Goal: Use online tool/utility: Utilize a website feature to perform a specific function

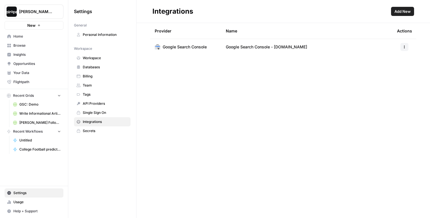
click at [25, 74] on span "Your Data" at bounding box center [36, 72] width 47 height 5
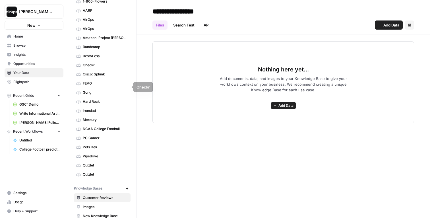
scroll to position [34, 0]
click at [99, 92] on span "Gong" at bounding box center [105, 91] width 45 height 5
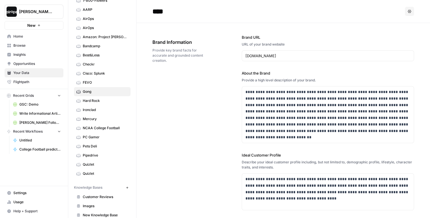
click at [36, 38] on span "Home" at bounding box center [36, 36] width 47 height 5
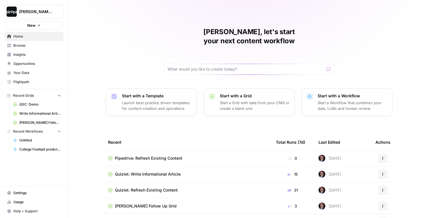
click at [141, 93] on p "Start with a Template" at bounding box center [157, 96] width 70 height 6
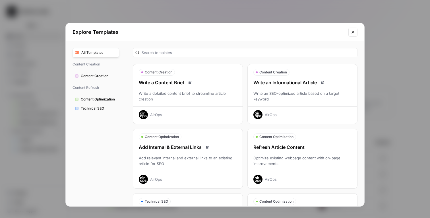
click at [284, 82] on div "Write an Informational Article" at bounding box center [302, 82] width 109 height 7
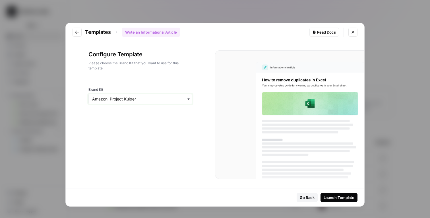
click at [173, 96] on input "Brand Kit" at bounding box center [140, 99] width 96 height 6
click at [134, 129] on div "Gong" at bounding box center [140, 129] width 103 height 11
click at [327, 196] on div "Launch Template" at bounding box center [338, 197] width 31 height 6
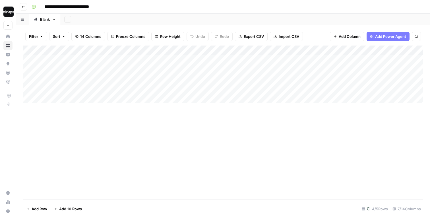
click at [185, 18] on div "Add Sheet" at bounding box center [245, 19] width 369 height 11
click at [96, 19] on div "Add Sheet" at bounding box center [245, 19] width 369 height 11
click at [172, 34] on span "Row Height" at bounding box center [170, 37] width 20 height 6
click at [169, 61] on span "Medium" at bounding box center [182, 64] width 41 height 6
click at [37, 59] on div "Add Column" at bounding box center [223, 84] width 400 height 78
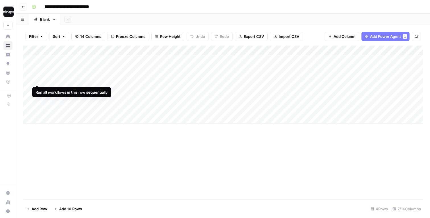
click at [37, 75] on div "Add Column" at bounding box center [223, 84] width 400 height 78
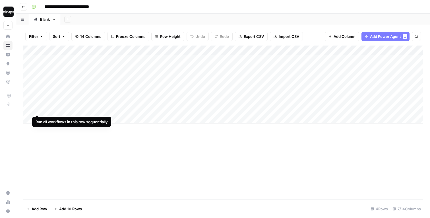
click at [38, 105] on div "Add Column" at bounding box center [223, 84] width 400 height 78
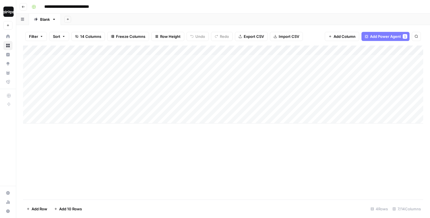
click at [161, 90] on div "Add Column" at bounding box center [223, 84] width 400 height 78
click at [181, 16] on div "Add Sheet" at bounding box center [245, 19] width 369 height 11
click at [45, 6] on input "**********" at bounding box center [72, 6] width 61 height 9
click at [113, 6] on input "**********" at bounding box center [79, 6] width 74 height 9
type input "**********"
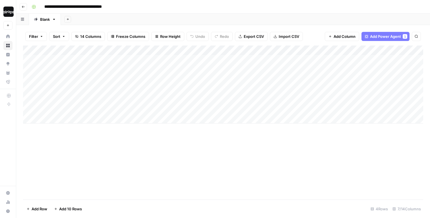
click at [168, 18] on div "Add Sheet" at bounding box center [245, 19] width 369 height 11
click at [103, 22] on div "Add Sheet" at bounding box center [245, 19] width 369 height 11
click at [83, 21] on div "Add Sheet" at bounding box center [245, 19] width 369 height 11
click at [179, 14] on div "Add Sheet" at bounding box center [245, 19] width 369 height 11
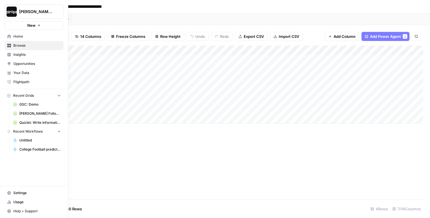
click at [16, 35] on span "Home" at bounding box center [36, 36] width 47 height 5
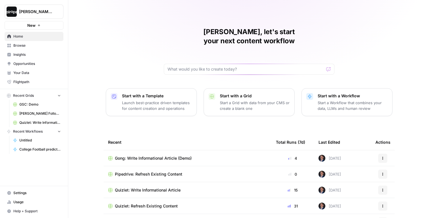
click at [142, 100] on p "Launch best-practice driven templates for content creation and operations" at bounding box center [157, 105] width 70 height 11
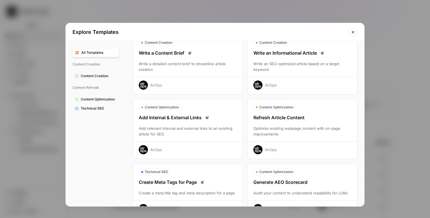
scroll to position [32, 0]
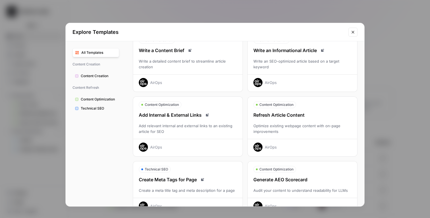
click at [313, 123] on div "Optimize existing webpage content with on-page improvements" at bounding box center [302, 128] width 109 height 11
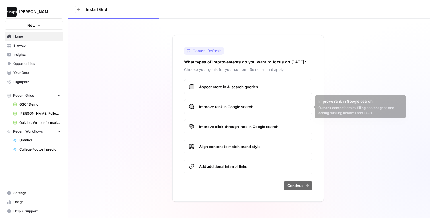
click at [226, 86] on span "Appear more in AI search queries" at bounding box center [253, 87] width 108 height 6
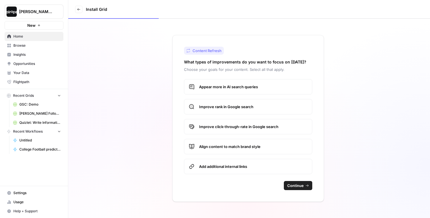
click at [225, 107] on span "Improve rank in Google search" at bounding box center [253, 107] width 108 height 6
click at [225, 127] on span "Improve click-through-rate in Google search" at bounding box center [253, 127] width 108 height 6
click at [228, 153] on label "Align content to match brand style" at bounding box center [248, 146] width 128 height 15
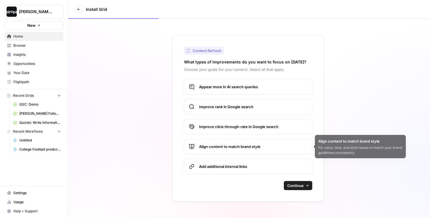
click at [225, 167] on span "Add additional internal links" at bounding box center [253, 166] width 108 height 6
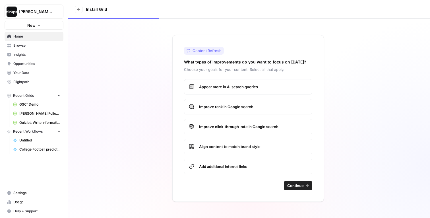
click at [304, 186] on button "Continue" at bounding box center [298, 185] width 28 height 9
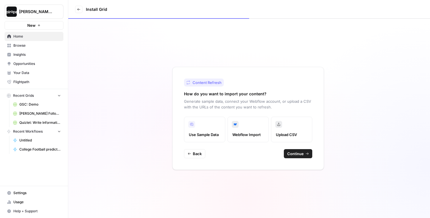
click at [207, 126] on label "Use Sample Data" at bounding box center [204, 130] width 41 height 26
click at [297, 152] on span "Continue" at bounding box center [295, 154] width 16 height 6
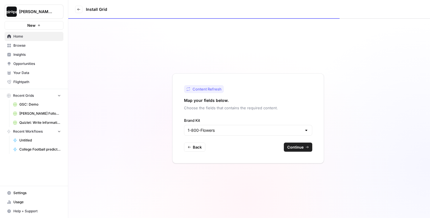
click at [231, 134] on div "1-800-Flowers" at bounding box center [248, 130] width 128 height 11
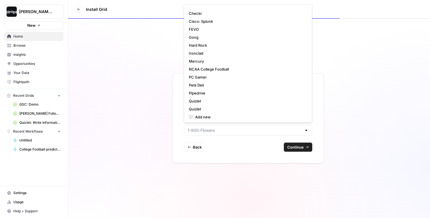
scroll to position [54, 0]
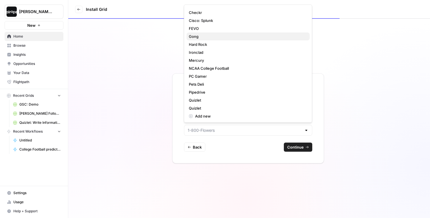
click at [209, 36] on span "Gong" at bounding box center [247, 37] width 116 height 6
type input "Gong"
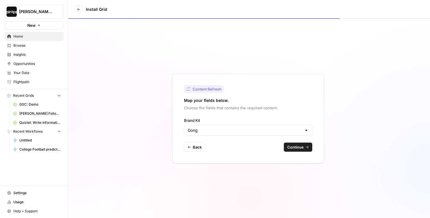
click at [295, 147] on span "Continue" at bounding box center [295, 147] width 16 height 6
click at [328, 121] on div "Content Refresh Map your fields below. Choose the fields that contains the requ…" at bounding box center [249, 118] width 362 height 199
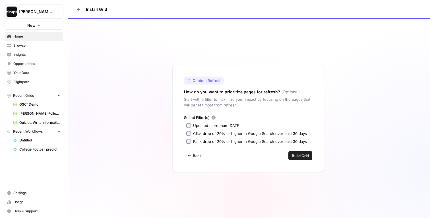
click at [190, 126] on label "Updated more than [DATE]" at bounding box center [248, 125] width 124 height 6
click at [304, 155] on span "Build Grid" at bounding box center [300, 156] width 17 height 6
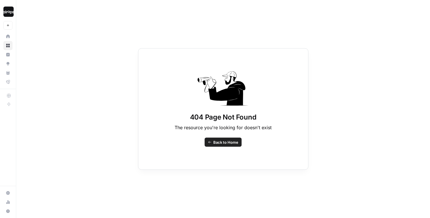
click at [228, 143] on span "Back to Home" at bounding box center [225, 142] width 25 height 6
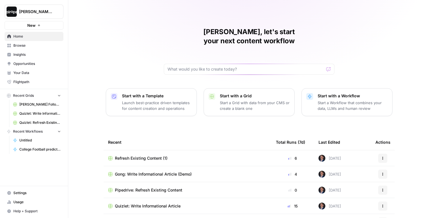
click at [138, 171] on span "Gong: Write Informational Article (Demo)" at bounding box center [153, 174] width 77 height 6
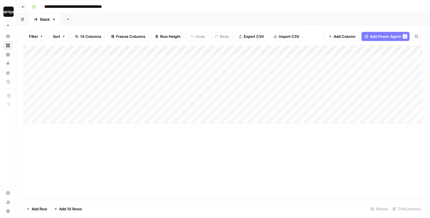
click at [228, 22] on div "Add Sheet" at bounding box center [245, 19] width 369 height 11
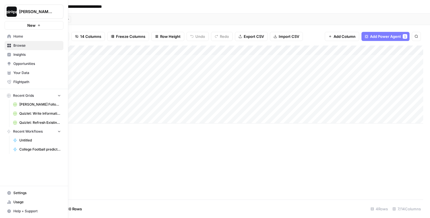
click at [27, 13] on span "[PERSON_NAME]-Sandbox" at bounding box center [36, 12] width 34 height 6
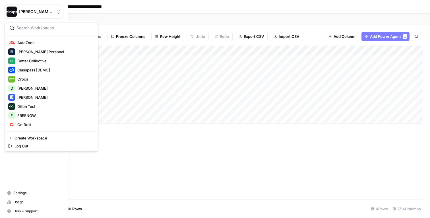
scroll to position [209, 0]
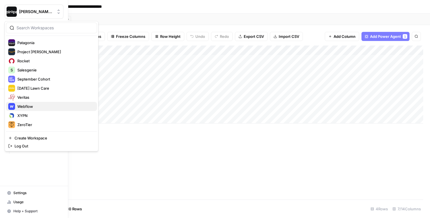
click at [37, 107] on span "Webflow" at bounding box center [54, 106] width 75 height 6
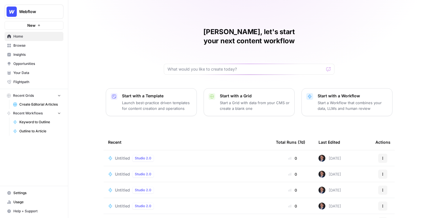
click at [94, 139] on div "[PERSON_NAME], let's start your next content workflow Start with a Template Lau…" at bounding box center [249, 135] width 362 height 271
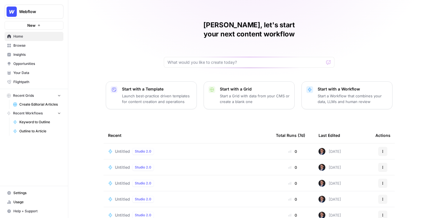
scroll to position [7, 0]
click at [30, 13] on span "Webflow" at bounding box center [36, 12] width 34 height 6
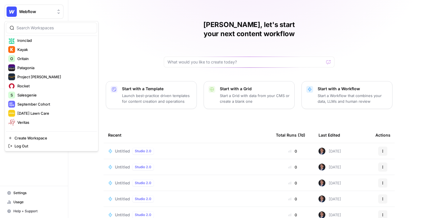
scroll to position [209, 0]
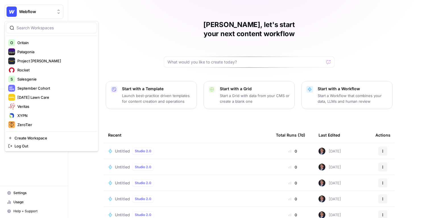
click at [149, 42] on div "Mike, let's start your next content workflow Start with a Template Launch best-…" at bounding box center [249, 128] width 362 height 271
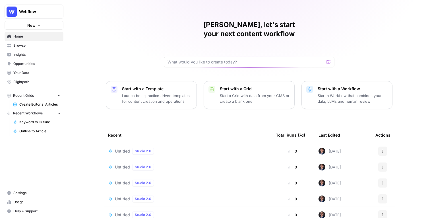
scroll to position [44, 0]
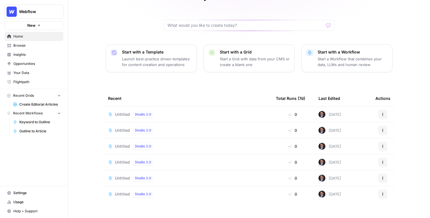
click at [118, 111] on span "Untitled" at bounding box center [122, 114] width 15 height 6
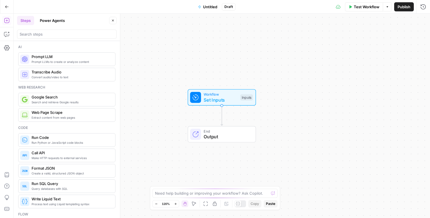
click at [5, 10] on button "Go Back" at bounding box center [7, 7] width 10 height 10
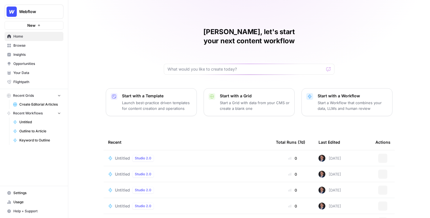
click at [95, 116] on div "Mike, let's start your next content workflow Start with a Template Launch best-…" at bounding box center [249, 135] width 362 height 271
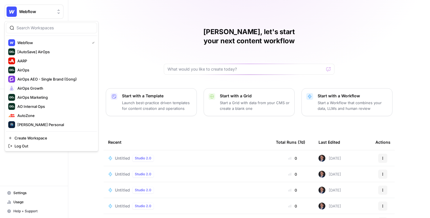
click at [40, 13] on span "Webflow" at bounding box center [36, 12] width 34 height 6
click at [188, 45] on div "[PERSON_NAME], let's start your next content workflow" at bounding box center [249, 50] width 171 height 47
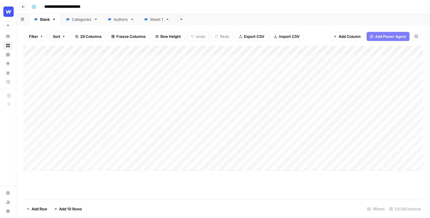
click at [228, 23] on div "Add Sheet" at bounding box center [301, 19] width 255 height 11
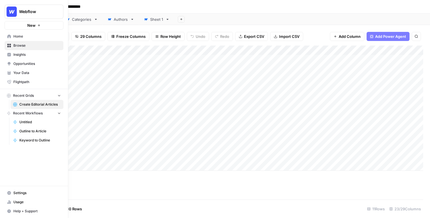
click at [15, 34] on span "Home" at bounding box center [36, 36] width 47 height 5
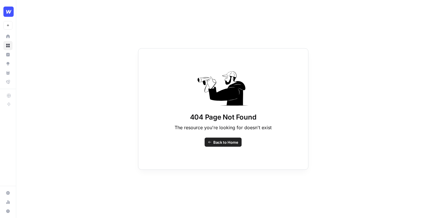
click at [219, 140] on span "Back to Home" at bounding box center [225, 142] width 25 height 6
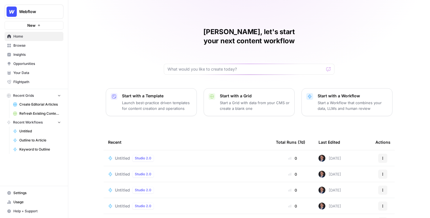
click at [87, 53] on div "[PERSON_NAME], let's start your next content workflow Start with a Template Lau…" at bounding box center [249, 135] width 362 height 271
click at [135, 31] on div "[PERSON_NAME], let's start your next content workflow Start with a Template Lau…" at bounding box center [249, 135] width 362 height 271
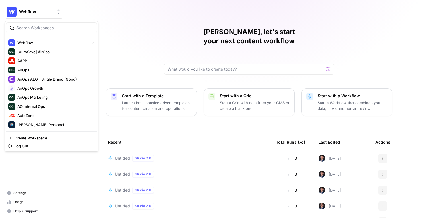
click at [40, 10] on span "Webflow" at bounding box center [36, 12] width 34 height 6
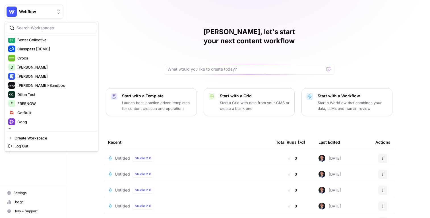
scroll to position [98, 0]
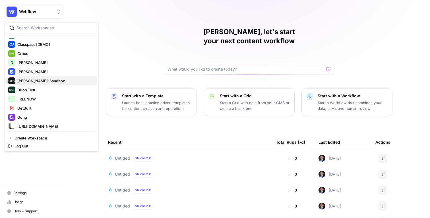
click at [40, 80] on span "[PERSON_NAME]-Sandbox" at bounding box center [54, 81] width 75 height 6
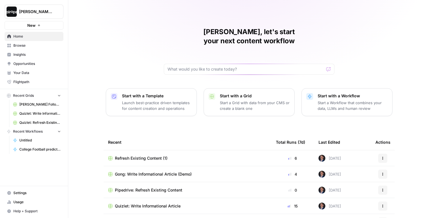
click at [29, 47] on span "Browse" at bounding box center [36, 45] width 47 height 5
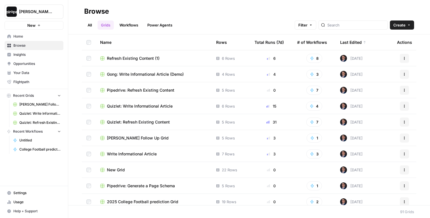
click at [152, 89] on span "Pipedrive: Refresh Existing Content" at bounding box center [140, 90] width 67 height 6
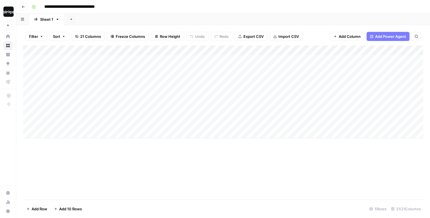
click at [238, 6] on div "**********" at bounding box center [226, 6] width 395 height 9
drag, startPoint x: 201, startPoint y: 68, endPoint x: 194, endPoint y: 138, distance: 71.1
click at [194, 138] on div "Add Column" at bounding box center [223, 122] width 400 height 154
click at [180, 59] on div "Add Column" at bounding box center [223, 91] width 400 height 93
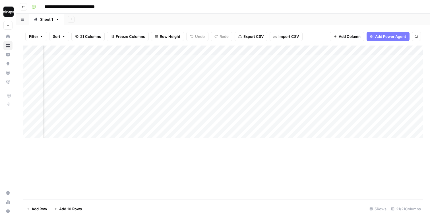
scroll to position [0, 332]
drag, startPoint x: 153, startPoint y: 64, endPoint x: 149, endPoint y: 130, distance: 66.6
click at [149, 130] on div "Add Column" at bounding box center [223, 91] width 400 height 93
click at [222, 74] on div "Add Column" at bounding box center [223, 91] width 400 height 93
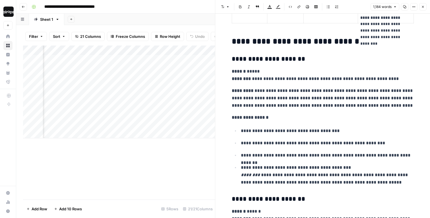
scroll to position [857, 0]
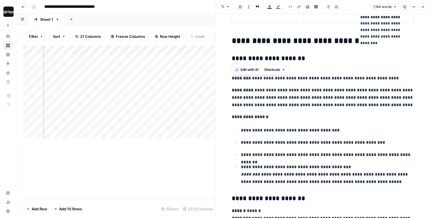
drag, startPoint x: 317, startPoint y: 59, endPoint x: 221, endPoint y: 57, distance: 95.5
click at [221, 57] on div "**********" at bounding box center [322, 38] width 215 height 1763
click at [289, 85] on div "**********" at bounding box center [322, 34] width 189 height 1736
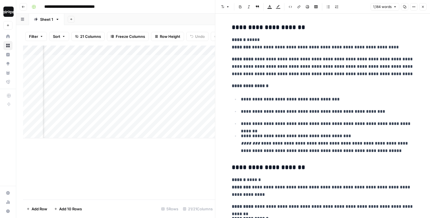
scroll to position [0, 0]
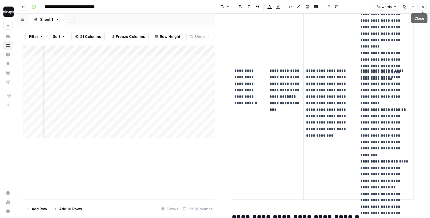
click at [421, 7] on icon "button" at bounding box center [422, 6] width 3 height 3
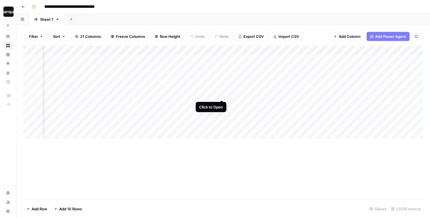
click at [221, 89] on div "Add Column" at bounding box center [223, 91] width 400 height 93
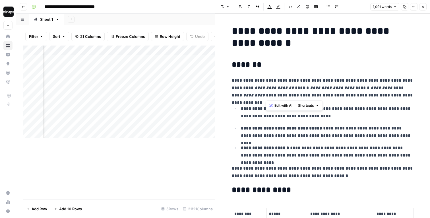
drag, startPoint x: 393, startPoint y: 95, endPoint x: 261, endPoint y: 80, distance: 132.8
click at [261, 80] on p "**********" at bounding box center [323, 88] width 182 height 22
click at [336, 92] on p "**********" at bounding box center [323, 88] width 182 height 22
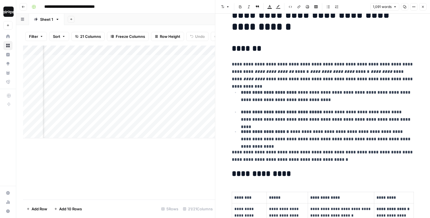
click at [425, 7] on button "Close" at bounding box center [422, 6] width 7 height 7
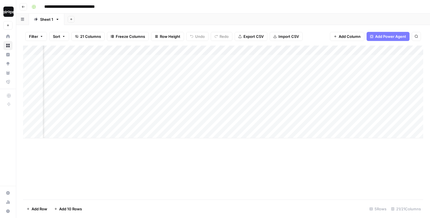
drag, startPoint x: 220, startPoint y: 59, endPoint x: 217, endPoint y: 117, distance: 58.6
click at [217, 117] on div "Add Column" at bounding box center [223, 91] width 400 height 93
drag, startPoint x: 185, startPoint y: 64, endPoint x: 181, endPoint y: 129, distance: 65.5
click at [181, 129] on div "Add Column" at bounding box center [223, 91] width 400 height 93
click at [267, 74] on div "Add Column" at bounding box center [223, 91] width 400 height 93
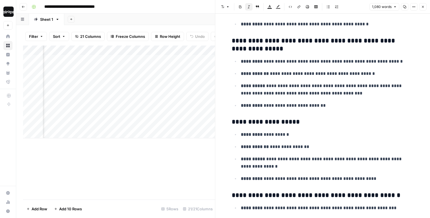
click at [423, 7] on icon "button" at bounding box center [423, 7] width 2 height 2
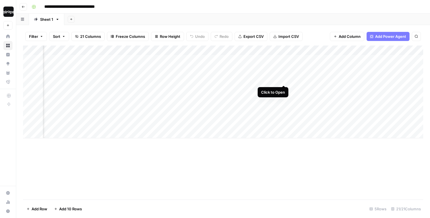
click at [284, 74] on div "Add Column" at bounding box center [223, 91] width 400 height 93
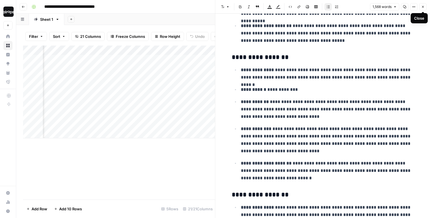
click at [422, 7] on icon "button" at bounding box center [423, 7] width 2 height 2
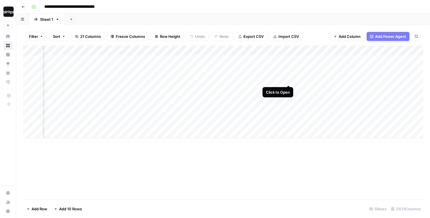
click at [288, 74] on div "Add Column" at bounding box center [223, 91] width 400 height 93
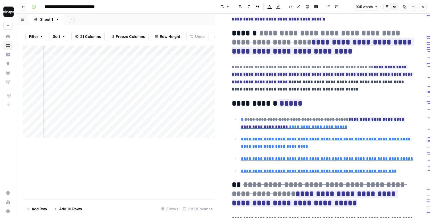
scroll to position [215, 0]
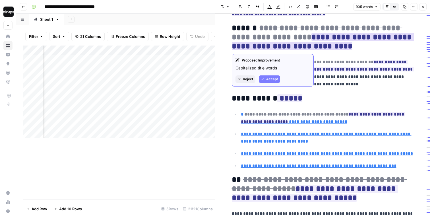
click at [273, 79] on span "Accept" at bounding box center [272, 78] width 12 height 5
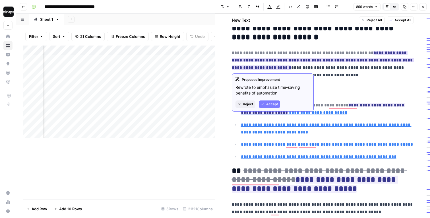
click at [247, 104] on span "Reject" at bounding box center [248, 103] width 10 height 5
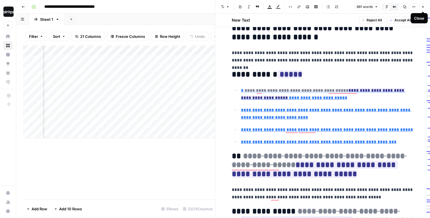
click at [423, 7] on icon "button" at bounding box center [422, 6] width 3 height 3
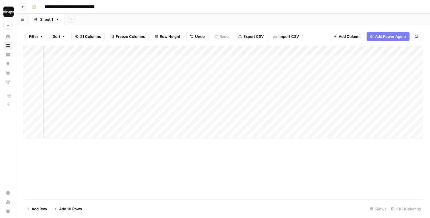
scroll to position [0, 889]
click at [276, 88] on div "Add Column" at bounding box center [223, 91] width 400 height 93
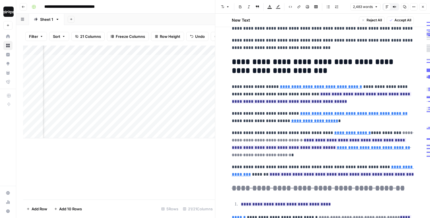
scroll to position [326, 0]
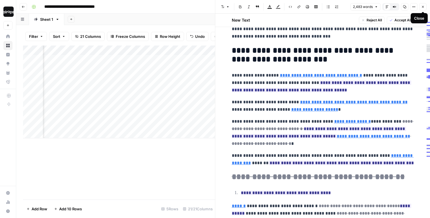
click at [423, 7] on icon "button" at bounding box center [422, 6] width 3 height 3
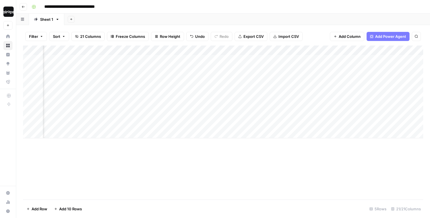
click at [375, 24] on div "Add Sheet" at bounding box center [246, 19] width 365 height 11
click at [365, 16] on div "Add Sheet" at bounding box center [246, 19] width 365 height 11
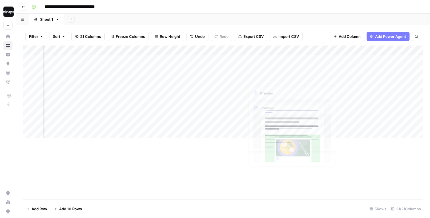
drag, startPoint x: 273, startPoint y: 65, endPoint x: 273, endPoint y: 116, distance: 50.6
click at [273, 116] on div "Add Column" at bounding box center [223, 91] width 400 height 93
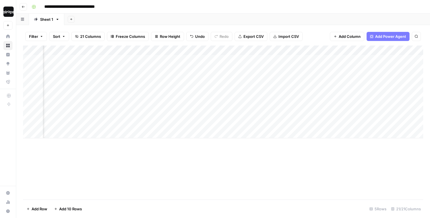
click at [307, 33] on div "Filter Sort 21 Columns Freeze Columns Row Height Undo Redo Export CSV Import CS…" at bounding box center [223, 36] width 400 height 18
drag, startPoint x: 252, startPoint y: 63, endPoint x: 348, endPoint y: 135, distance: 120.3
click at [348, 135] on div "Add Column" at bounding box center [223, 91] width 400 height 93
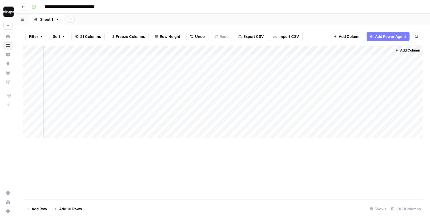
click at [309, 26] on div "Filter Sort 21 Columns Freeze Columns Row Height Undo Redo Export CSV Import CS…" at bounding box center [223, 121] width 414 height 193
click at [321, 90] on div "Add Column" at bounding box center [223, 91] width 400 height 93
click at [300, 18] on div "Add Sheet" at bounding box center [246, 19] width 365 height 11
click at [179, 17] on div "Add Sheet" at bounding box center [246, 19] width 365 height 11
